Goal: Find specific page/section: Find specific page/section

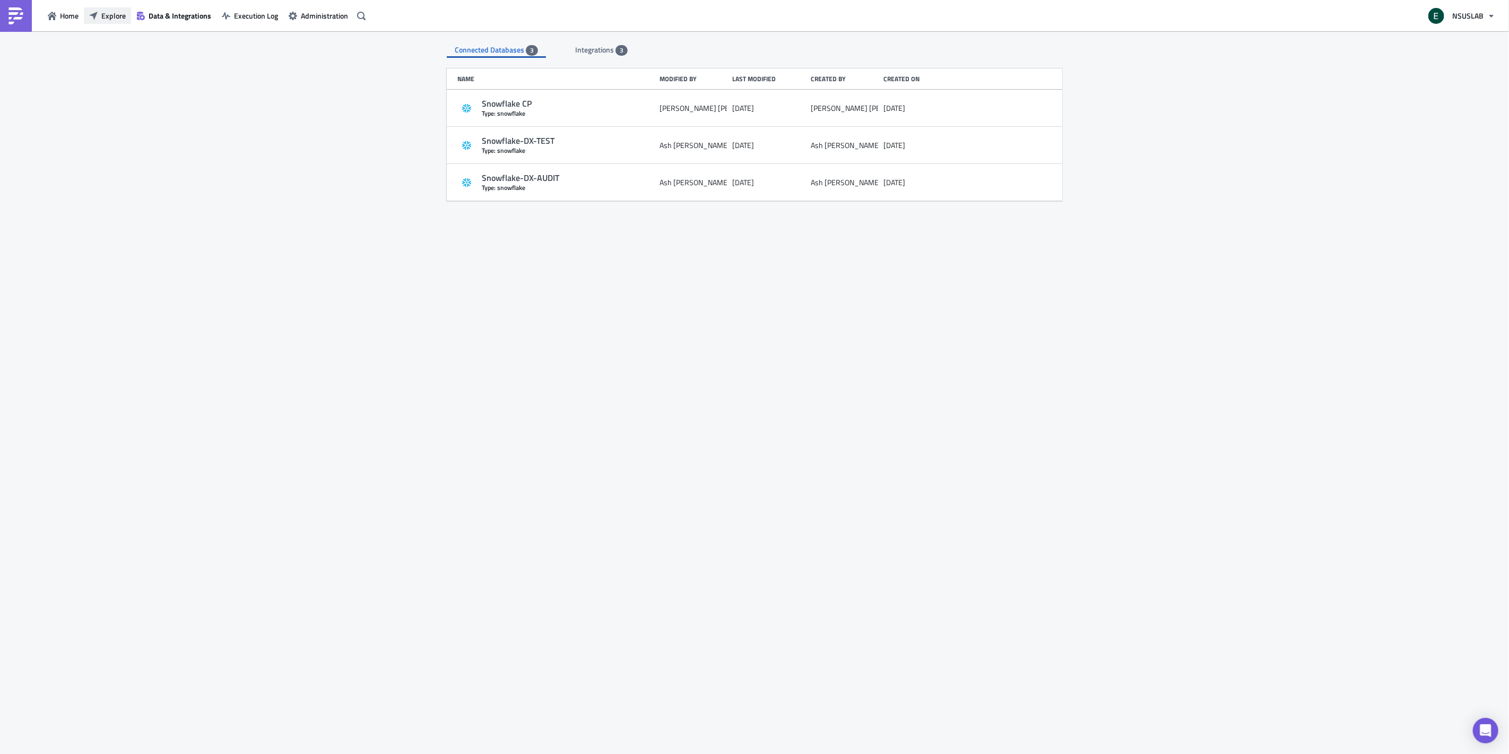
click at [115, 17] on span "Explore" at bounding box center [113, 15] width 24 height 11
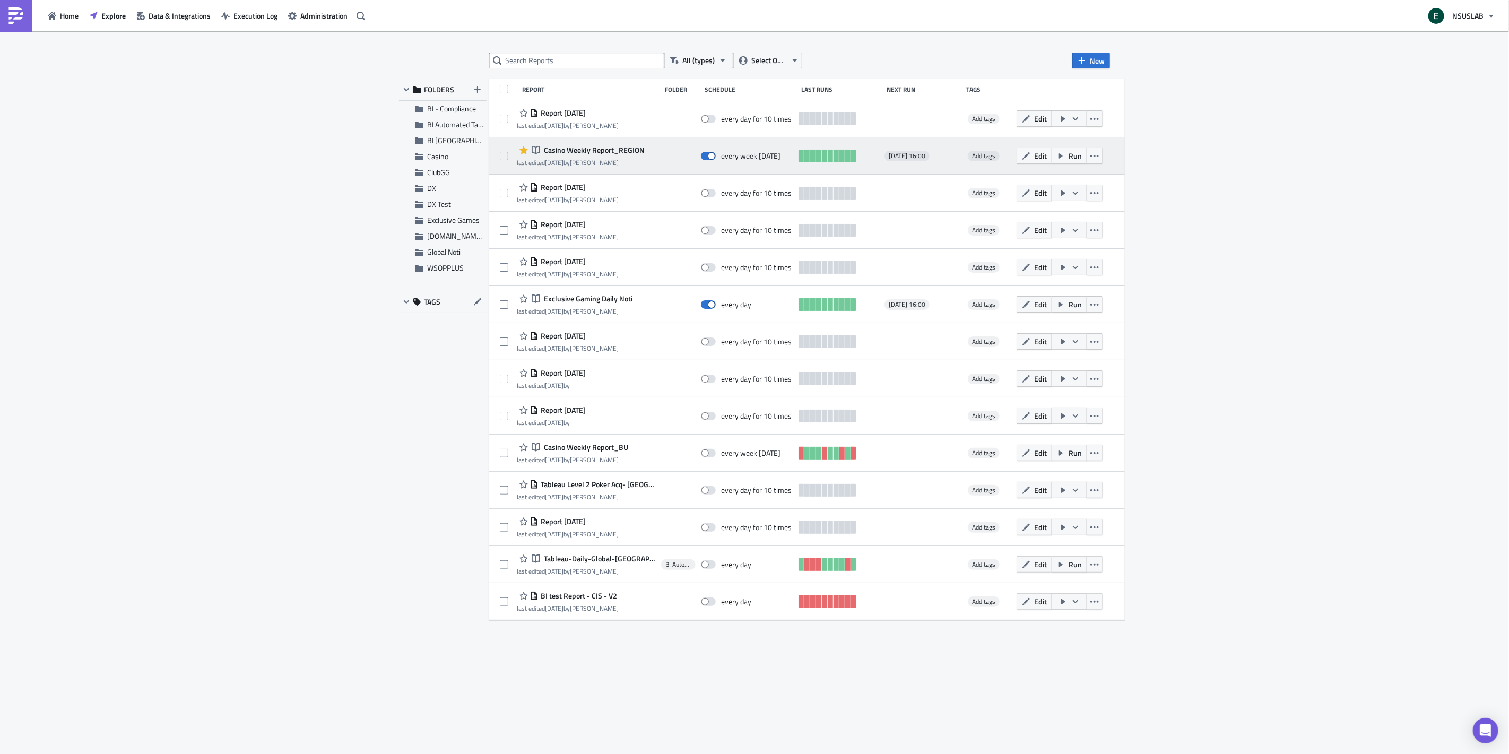
click at [595, 152] on span "Casino Weekly Report_REGION" at bounding box center [593, 150] width 103 height 10
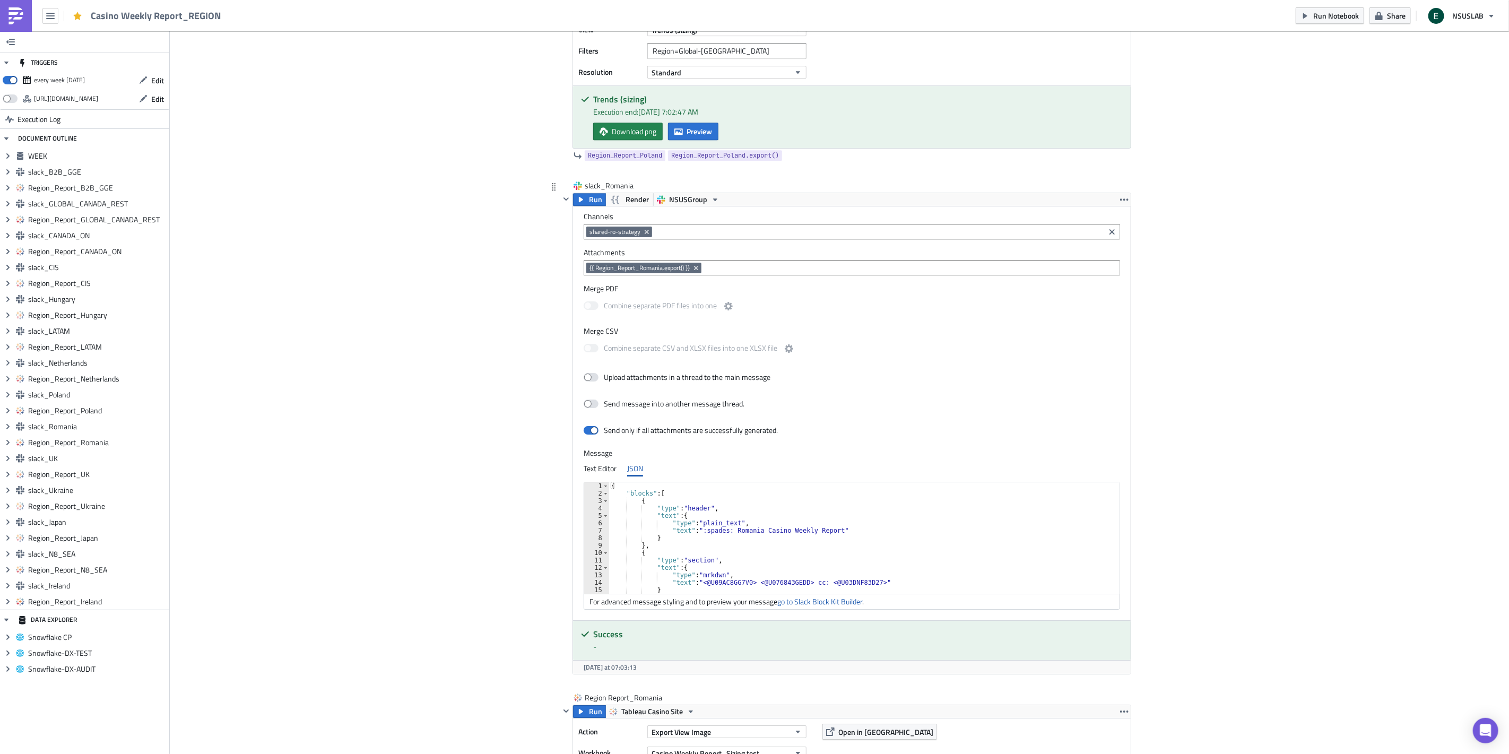
scroll to position [35, 0]
